Goal: Find specific page/section: Find specific page/section

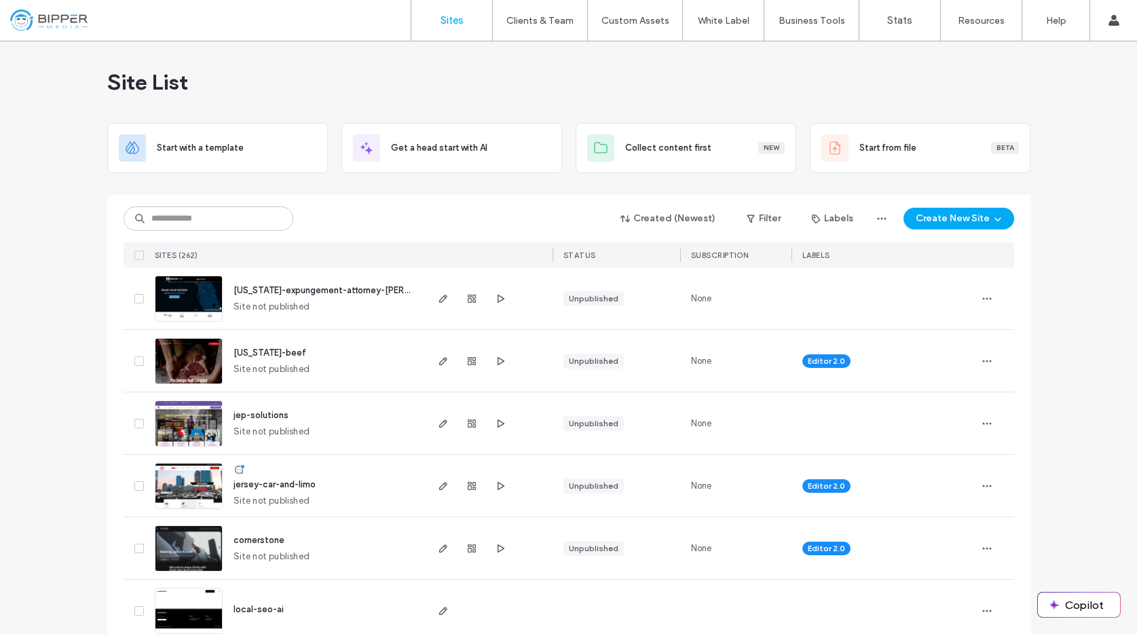
click at [376, 103] on div "Site List" at bounding box center [568, 81] width 923 height 81
click at [925, 84] on div "Site List" at bounding box center [568, 81] width 923 height 81
click at [172, 227] on input at bounding box center [209, 218] width 170 height 24
click at [629, 93] on div "Site List" at bounding box center [568, 81] width 923 height 81
click at [856, 77] on div "Site List" at bounding box center [568, 81] width 923 height 81
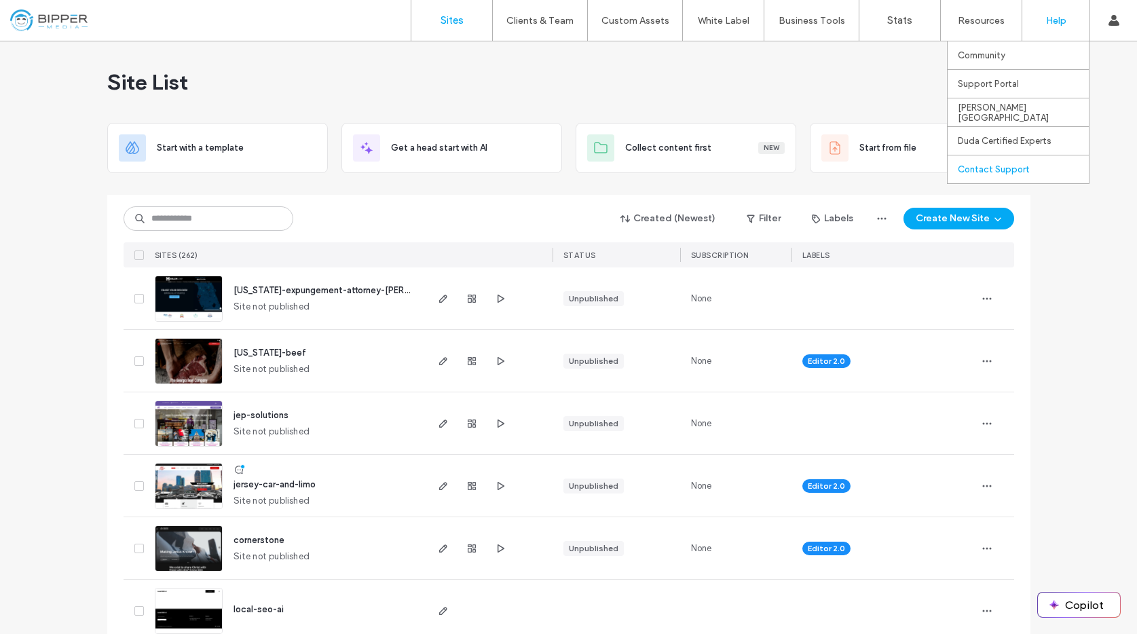
click at [1012, 156] on div "Contact Support" at bounding box center [1023, 169] width 131 height 28
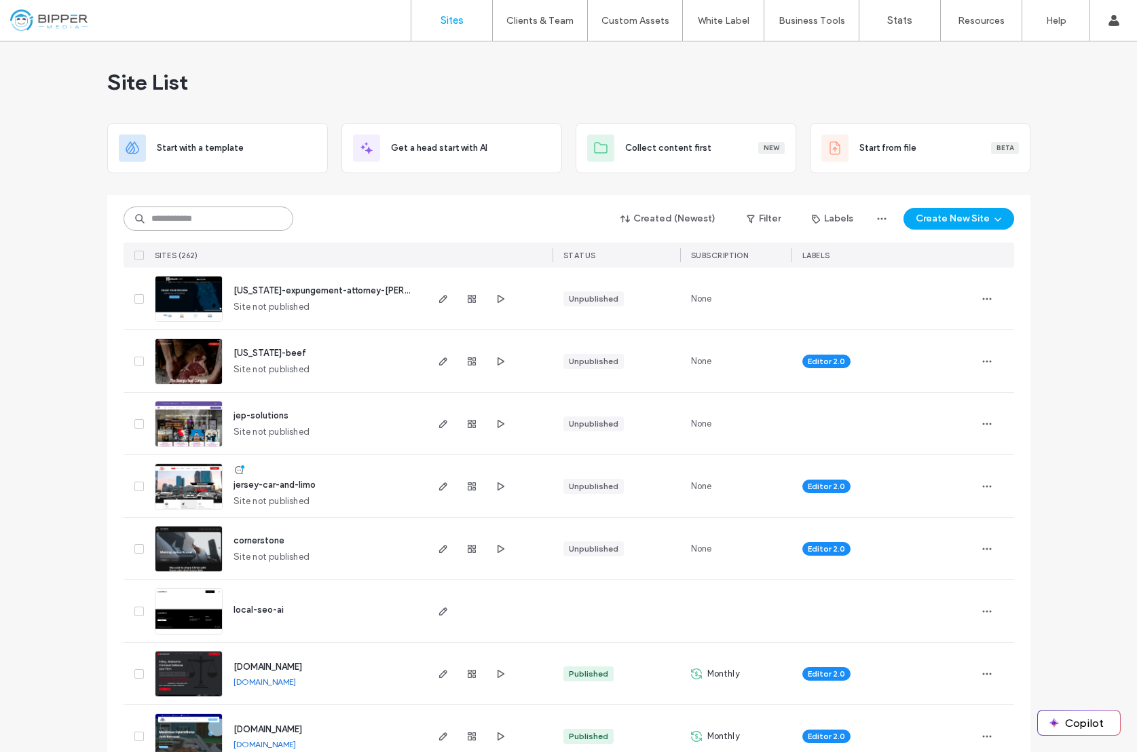
click at [197, 209] on input at bounding box center [209, 218] width 170 height 24
type input "****"
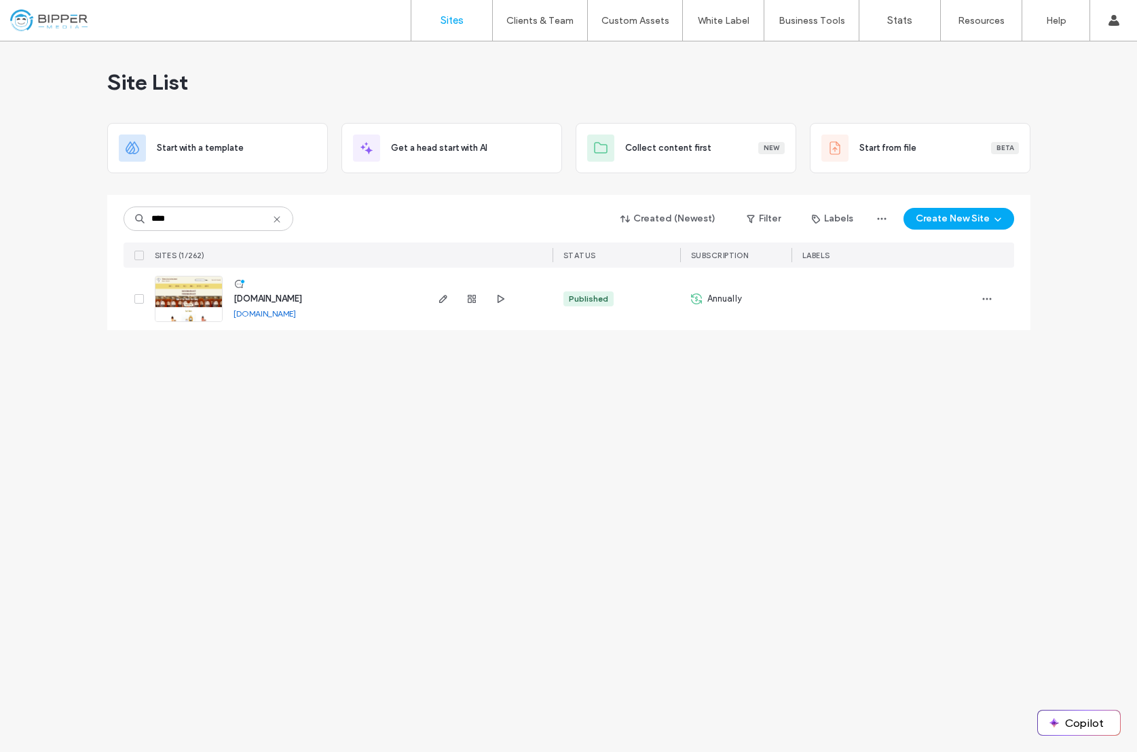
click at [272, 297] on span "www.bearhughoney.com" at bounding box center [268, 298] width 69 height 10
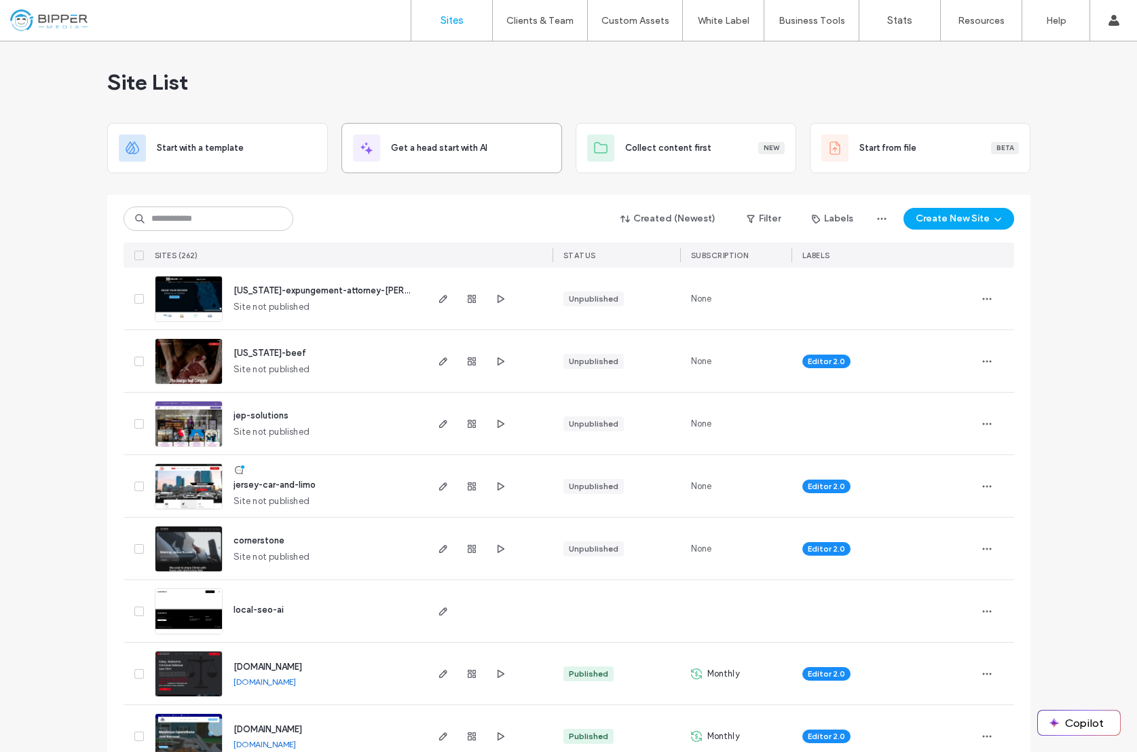
drag, startPoint x: 559, startPoint y: 90, endPoint x: 514, endPoint y: 132, distance: 62.0
click at [559, 90] on div "Site List" at bounding box center [568, 81] width 923 height 81
click at [177, 218] on input at bounding box center [209, 218] width 170 height 24
type input "****"
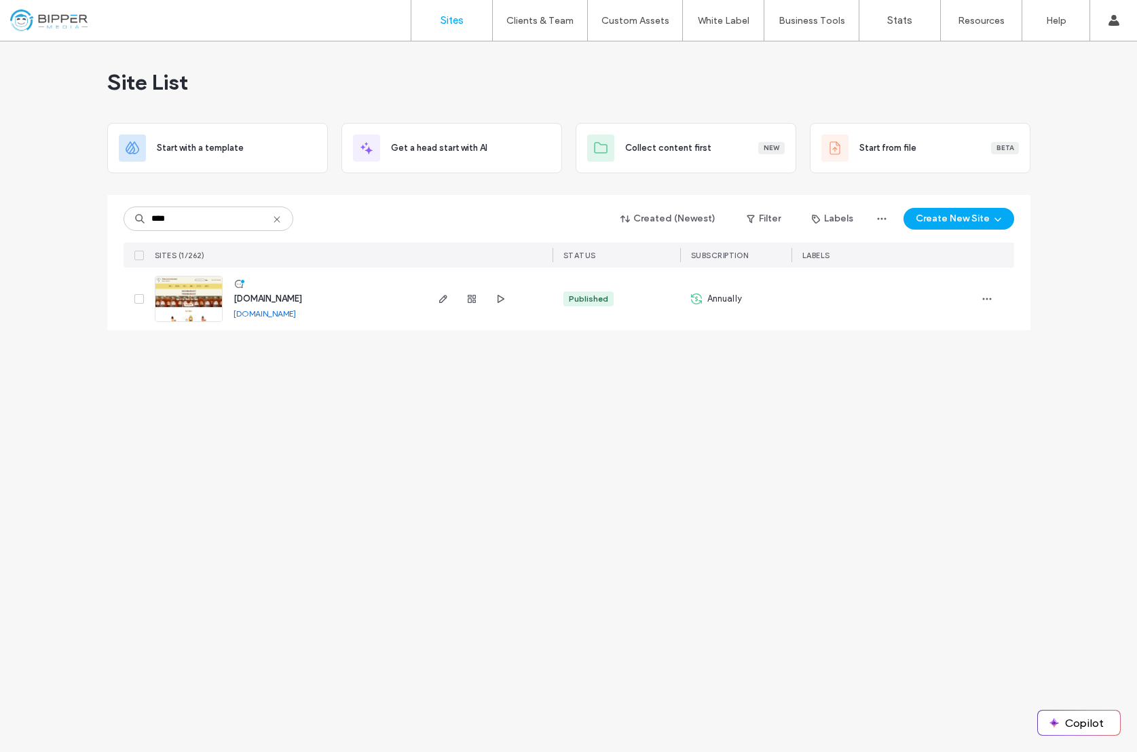
click at [302, 296] on span "www.bearhughoney.com" at bounding box center [268, 298] width 69 height 10
